Goal: Information Seeking & Learning: Learn about a topic

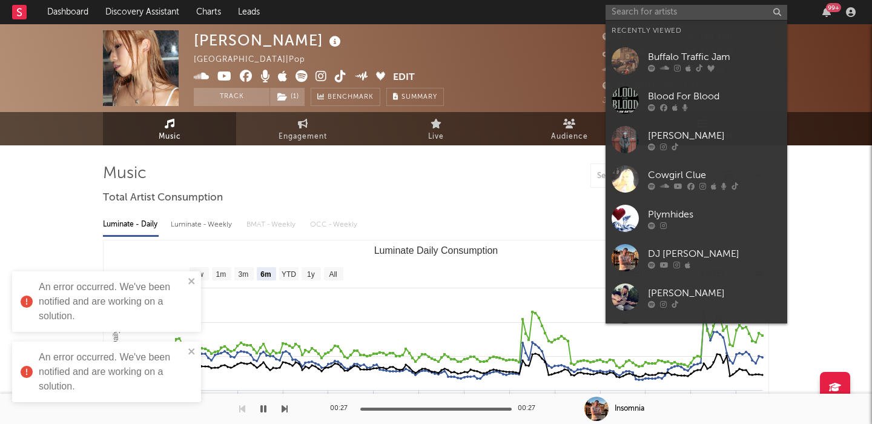
select select "6m"
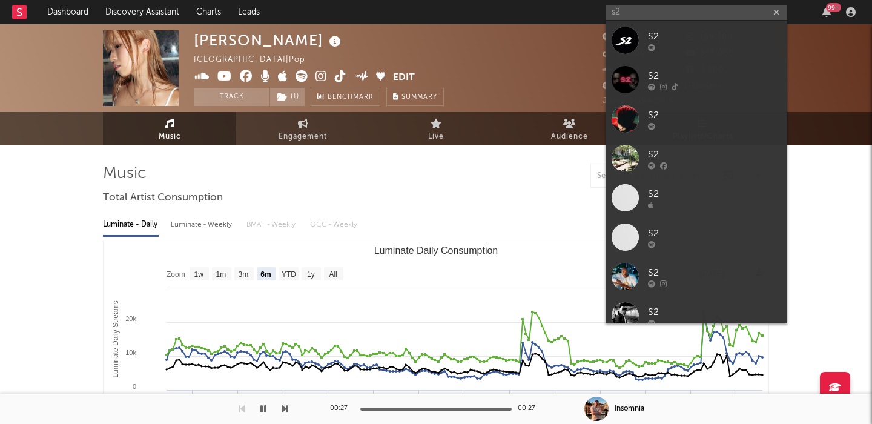
type input "s2"
click at [692, 74] on div "S2" at bounding box center [714, 75] width 133 height 15
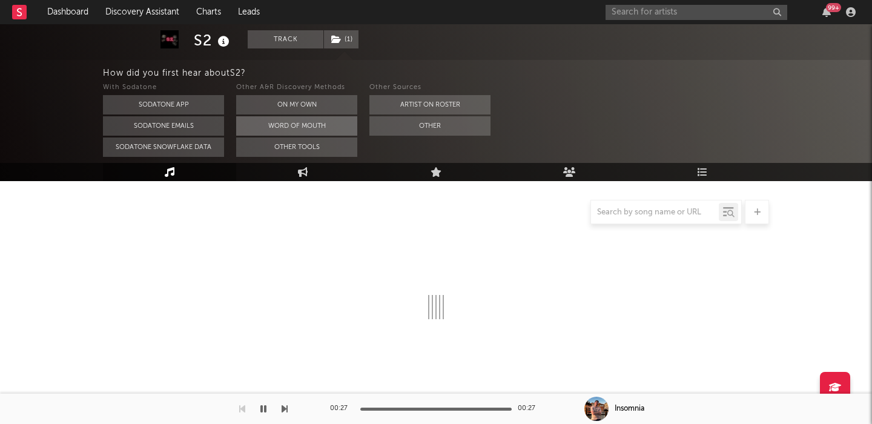
select select "1w"
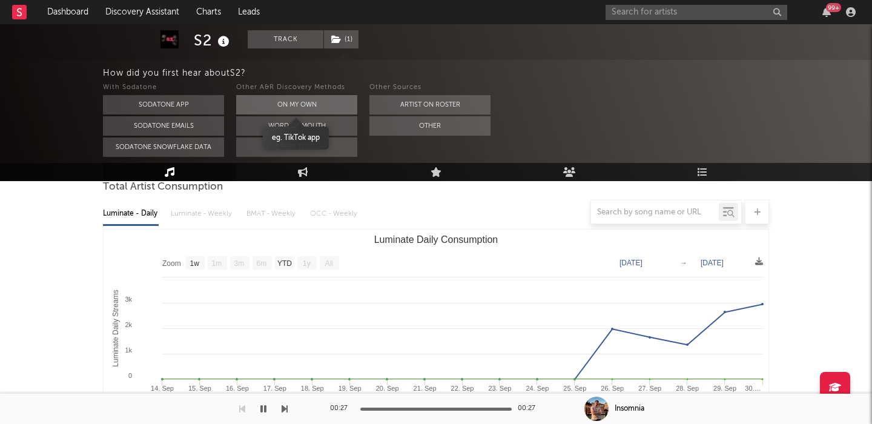
click at [331, 102] on button "On My Own" at bounding box center [296, 104] width 121 height 19
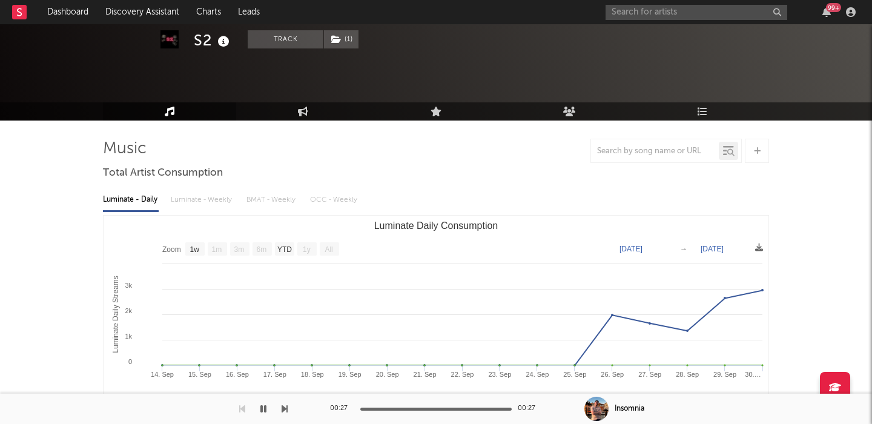
scroll to position [11, 0]
